Goal: Browse casually

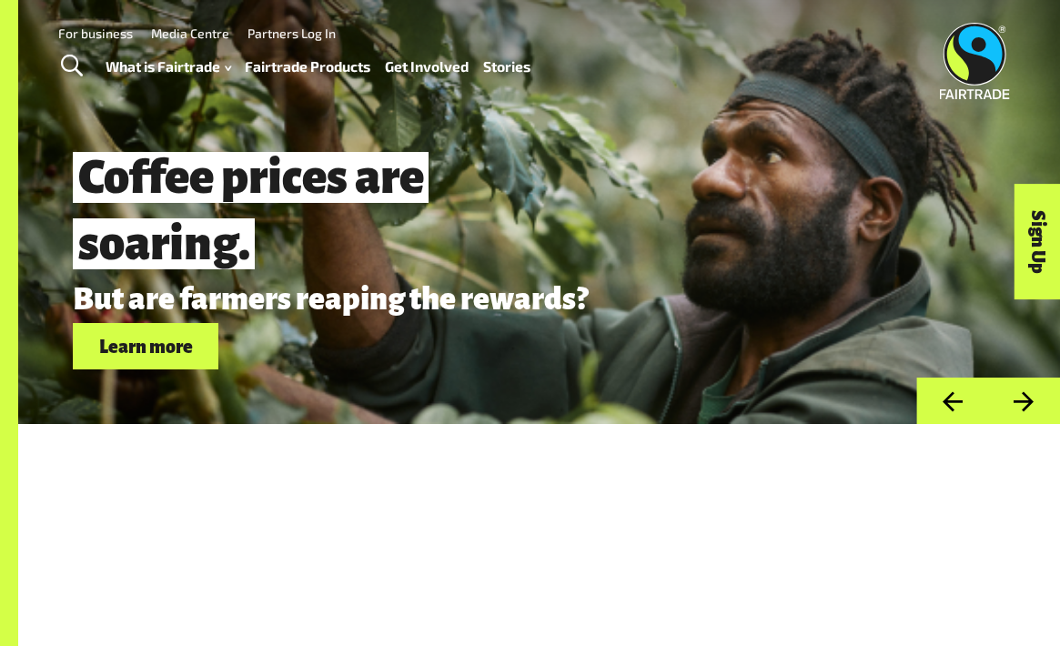
scroll to position [4721, 0]
